Goal: Task Accomplishment & Management: Use online tool/utility

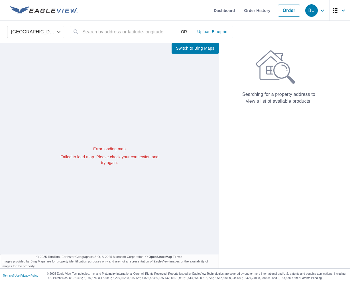
click at [96, 147] on div "Error loading map" at bounding box center [109, 149] width 98 height 6
